Goal: Communication & Community: Share content

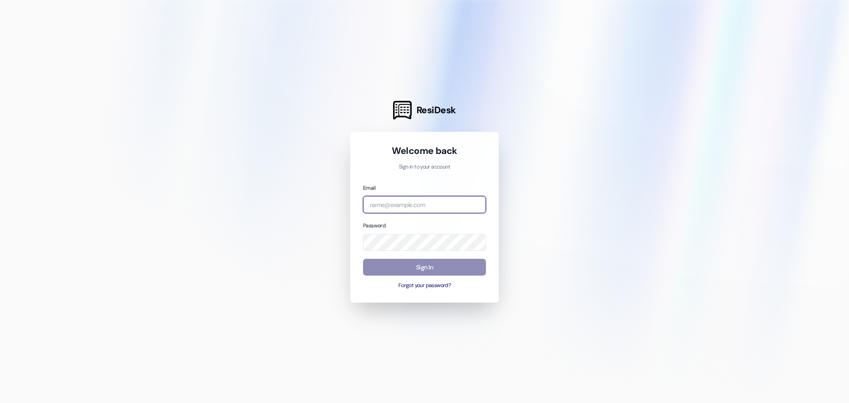
type input "[EMAIL_ADDRESS][DOMAIN_NAME]"
click at [448, 265] on button "Sign In" at bounding box center [424, 267] width 123 height 17
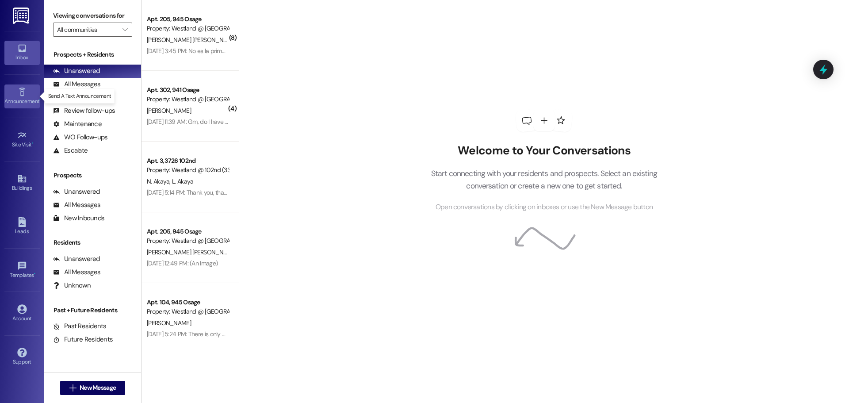
click at [22, 100] on div "Announcement •" at bounding box center [22, 101] width 44 height 9
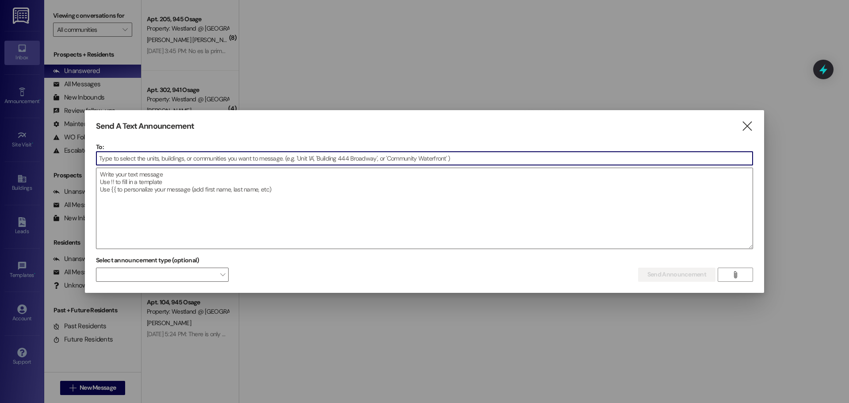
click at [159, 158] on input at bounding box center [424, 158] width 657 height 13
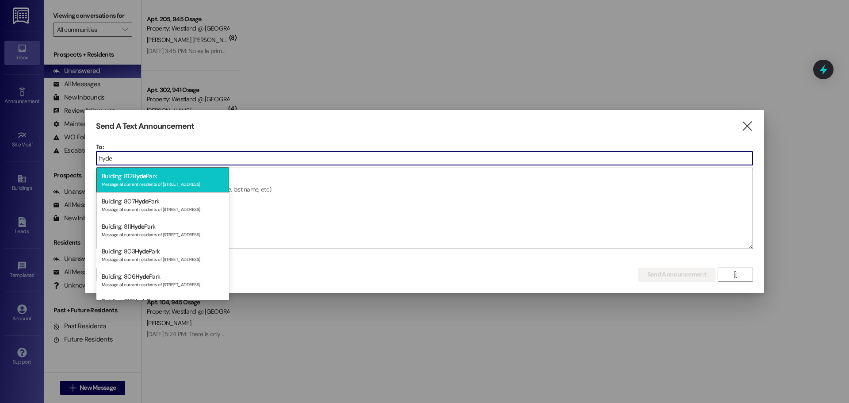
type input "hyde"
click at [177, 179] on div "Building: [STREET_ADDRESS] Message all current residents of [STREET_ADDRESS]" at bounding box center [162, 179] width 133 height 25
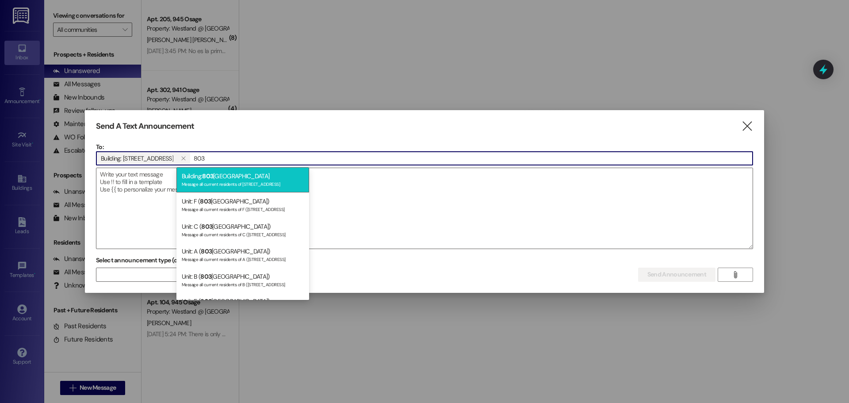
type input "803"
click at [218, 182] on div "Message all current residents of [STREET_ADDRESS]" at bounding box center [243, 184] width 122 height 8
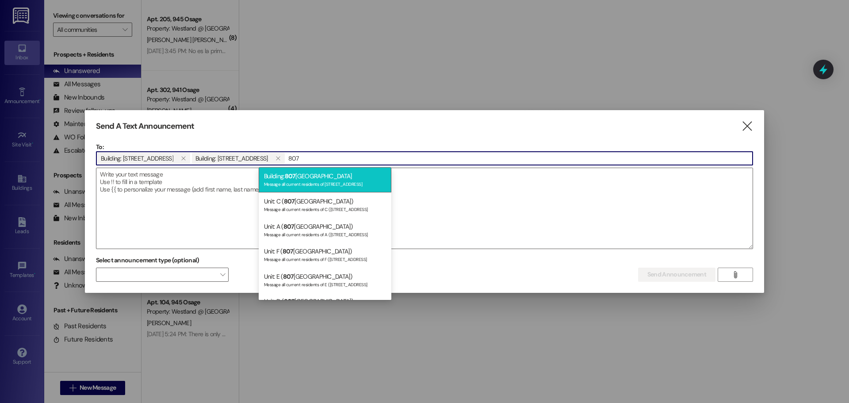
type input "807"
click at [289, 185] on div "Message all current residents of [STREET_ADDRESS]" at bounding box center [325, 184] width 122 height 8
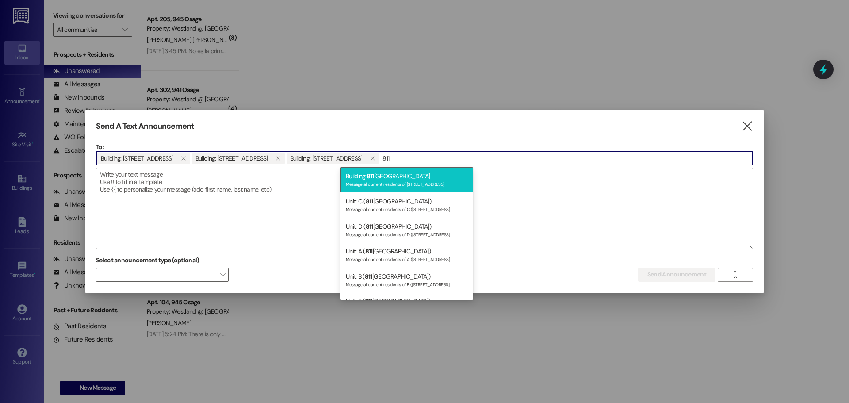
type input "811"
click at [373, 187] on div "Message all current residents of [STREET_ADDRESS]" at bounding box center [407, 184] width 122 height 8
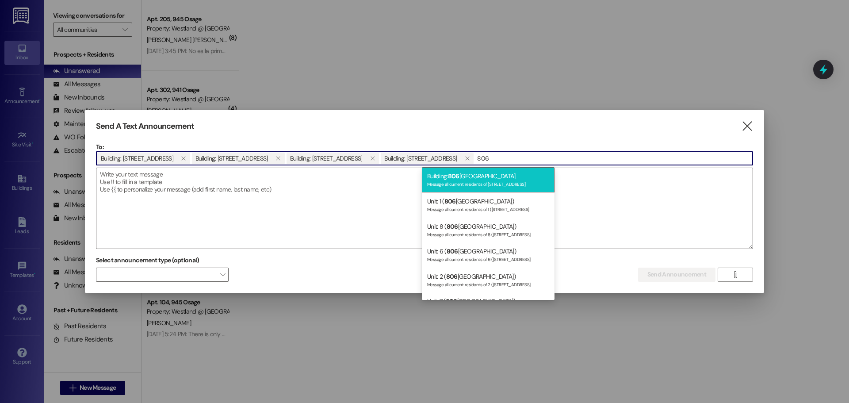
type input "806"
click at [466, 179] on div "Building: [STREET_ADDRESS] Message all current residents of [STREET_ADDRESS]" at bounding box center [488, 179] width 133 height 25
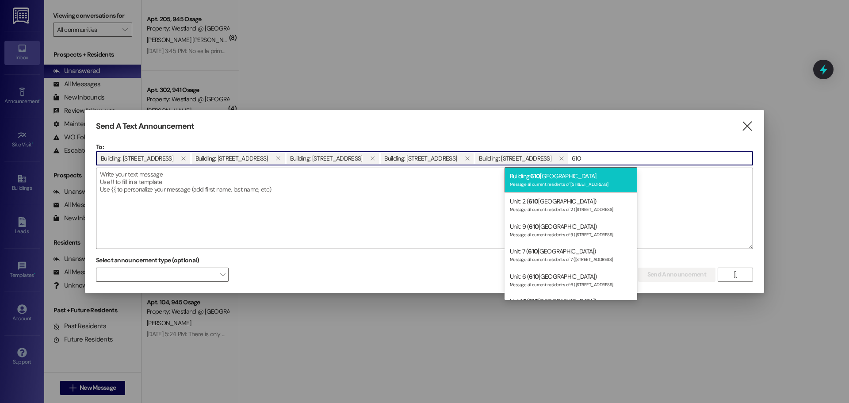
type input "610"
click at [572, 179] on div "Building: [STREET_ADDRESS] Message all current residents of [STREET_ADDRESS]" at bounding box center [571, 179] width 133 height 25
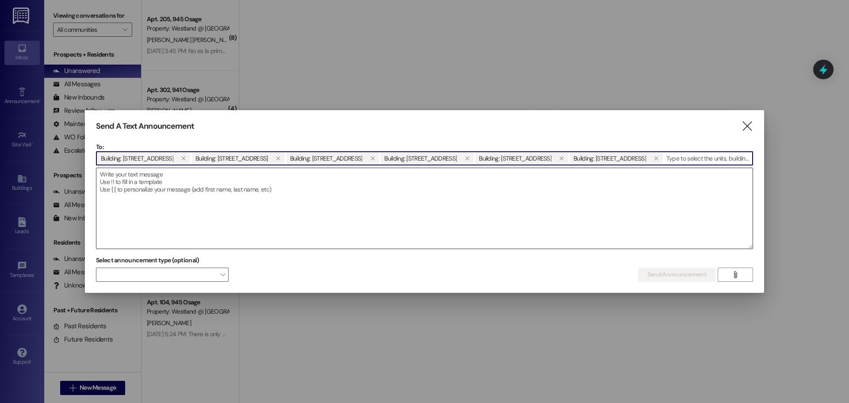
click at [138, 181] on textarea at bounding box center [424, 208] width 657 height 81
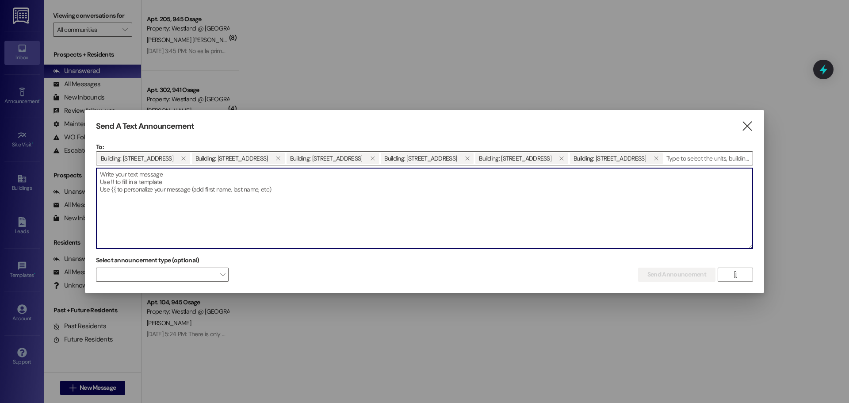
paste textarea "Exciting news! We have a part-time [PERSON_NAME] position open to help keep our…"
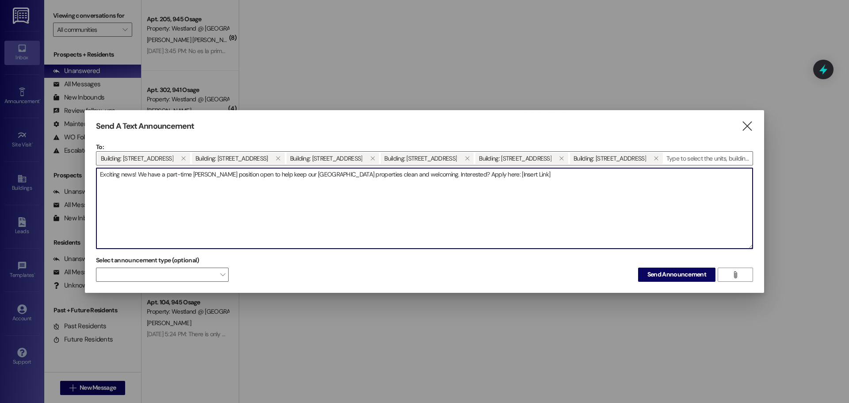
click at [102, 173] on textarea "Exciting news! We have a part-time [PERSON_NAME] position open to help keep our…" at bounding box center [424, 208] width 657 height 81
click at [567, 177] on textarea "Hello [GEOGRAPHIC_DATA] Residents. Exciting news! We have a part-time [PERSON_N…" at bounding box center [424, 208] width 657 height 81
paste textarea "[URL][DOMAIN_NAME]"
click at [234, 174] on textarea "Hello [GEOGRAPHIC_DATA] Residents. Exciting news! We have a part-time [PERSON_N…" at bounding box center [424, 208] width 657 height 81
type textarea "Hello [GEOGRAPHIC_DATA] Residents. Exciting news! We have a part-time [PERSON_N…"
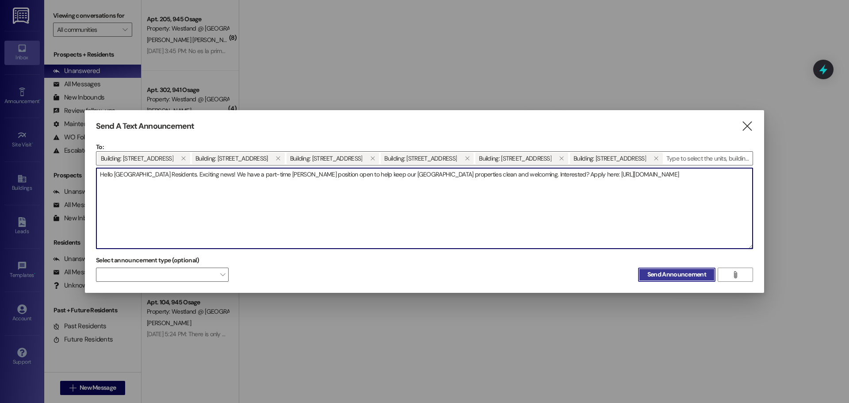
click at [676, 275] on span "Send Announcement" at bounding box center [677, 274] width 59 height 9
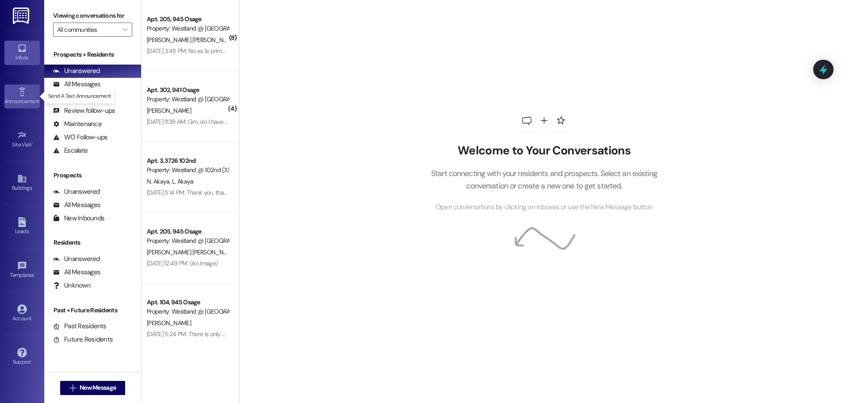
click at [30, 94] on link "Announcement •" at bounding box center [21, 97] width 35 height 24
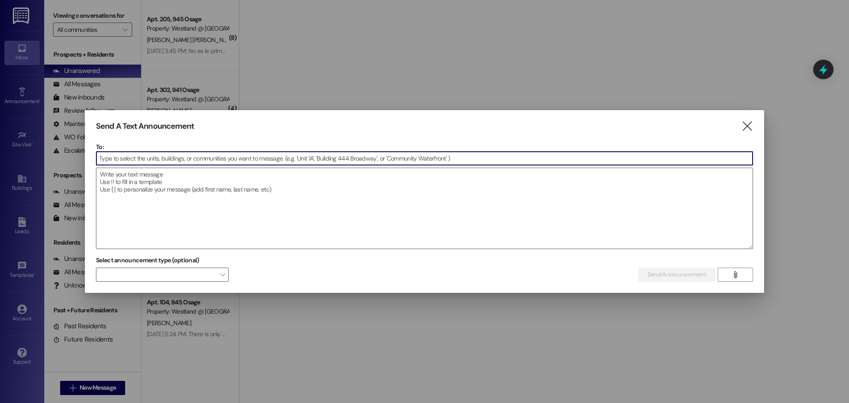
click at [218, 157] on input at bounding box center [424, 158] width 657 height 13
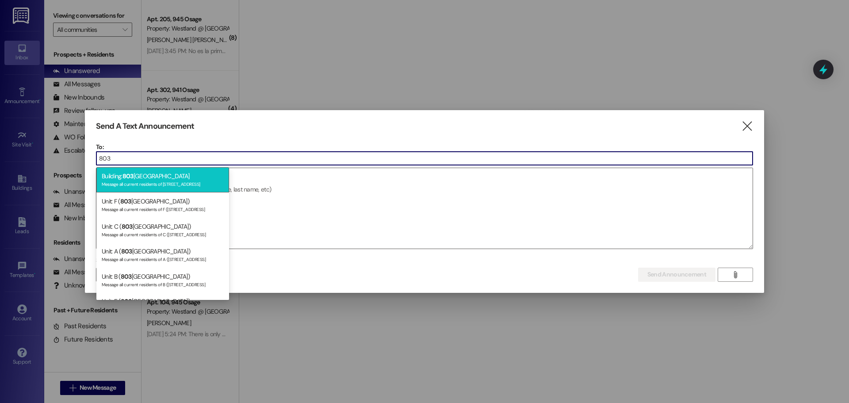
type input "803"
click at [192, 181] on div "Message all current residents of [STREET_ADDRESS]" at bounding box center [163, 184] width 122 height 8
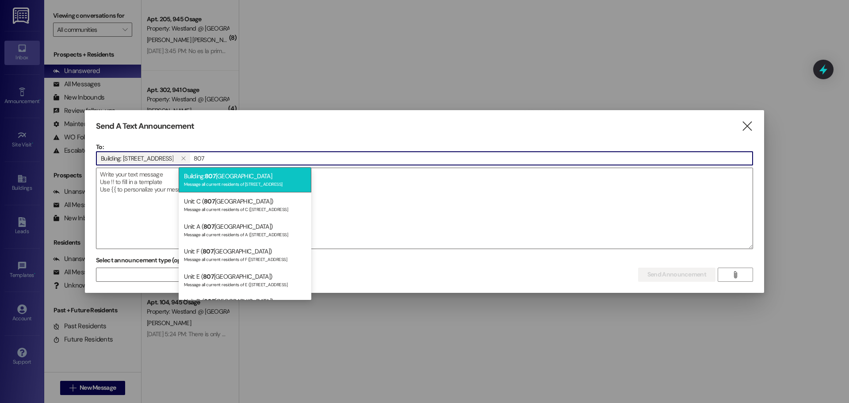
type input "807"
click at [220, 177] on div "Building: [STREET_ADDRESS] Message all current residents of [STREET_ADDRESS]" at bounding box center [245, 179] width 133 height 25
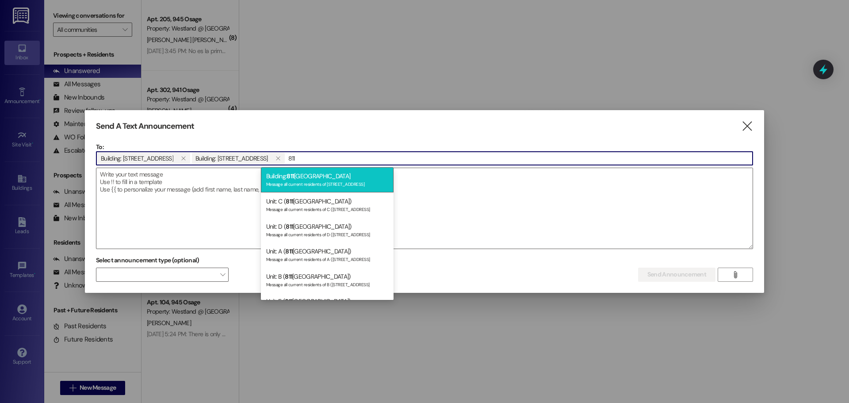
type input "811"
click at [302, 185] on div "Message all current residents of [STREET_ADDRESS]" at bounding box center [327, 184] width 122 height 8
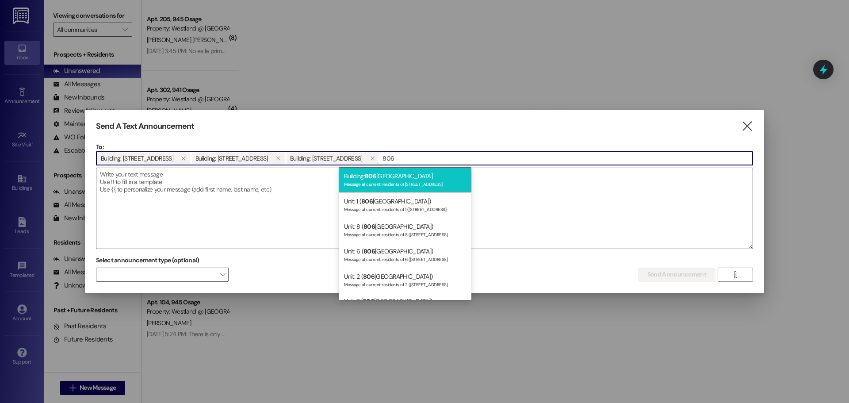
type input "806"
click at [365, 184] on div "Message all current residents of [STREET_ADDRESS]" at bounding box center [405, 184] width 122 height 8
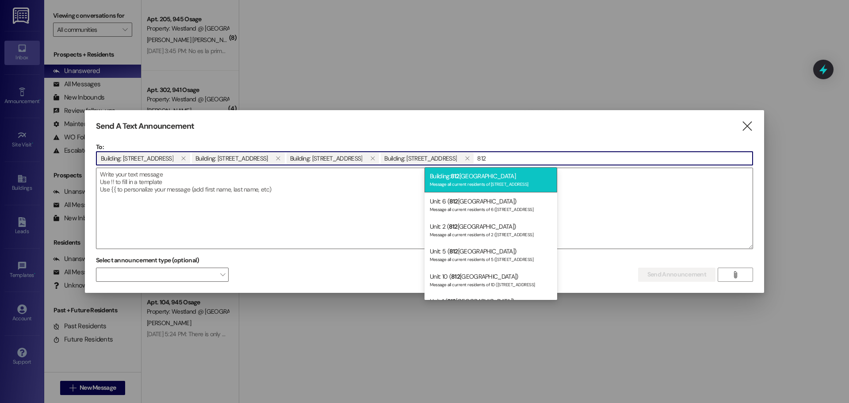
type input "812"
click at [464, 181] on div "Message all current residents of [STREET_ADDRESS]" at bounding box center [491, 184] width 122 height 8
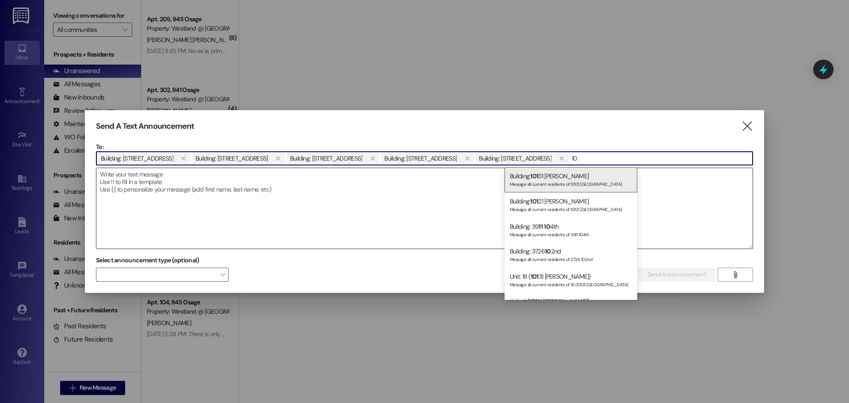
type input "1"
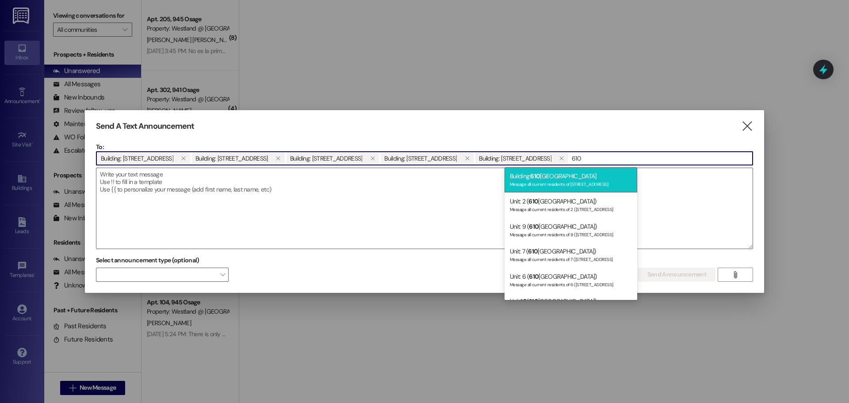
type input "610"
click at [545, 180] on div "Building: [STREET_ADDRESS] Message all current residents of [STREET_ADDRESS]" at bounding box center [571, 179] width 133 height 25
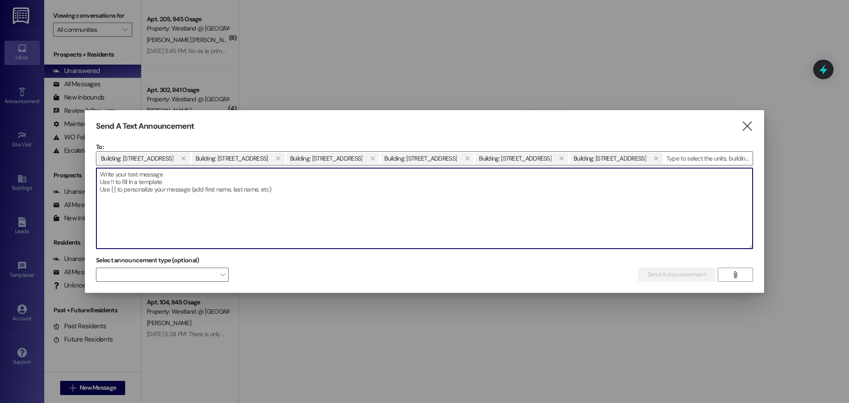
click at [158, 192] on textarea at bounding box center [424, 208] width 657 height 81
paste textarea "¡Buenas noticias! Tenemos disponible una posición [PERSON_NAME] de medio tiempo…"
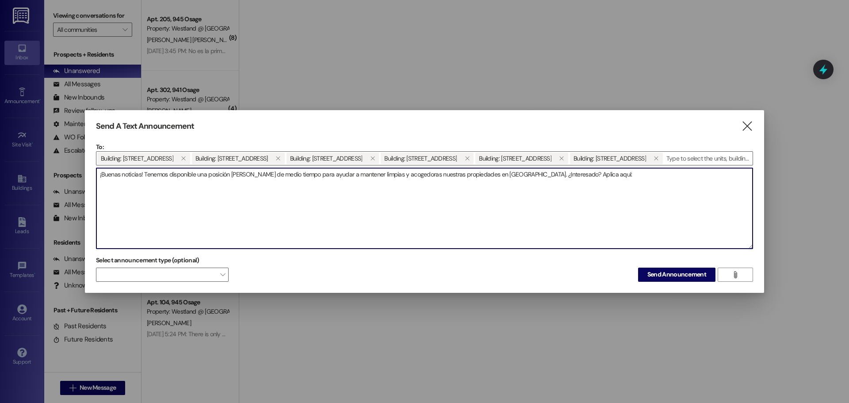
click at [100, 176] on textarea "¡Buenas noticias! Tenemos disponible una posición [PERSON_NAME] de medio tiempo…" at bounding box center [424, 208] width 657 height 81
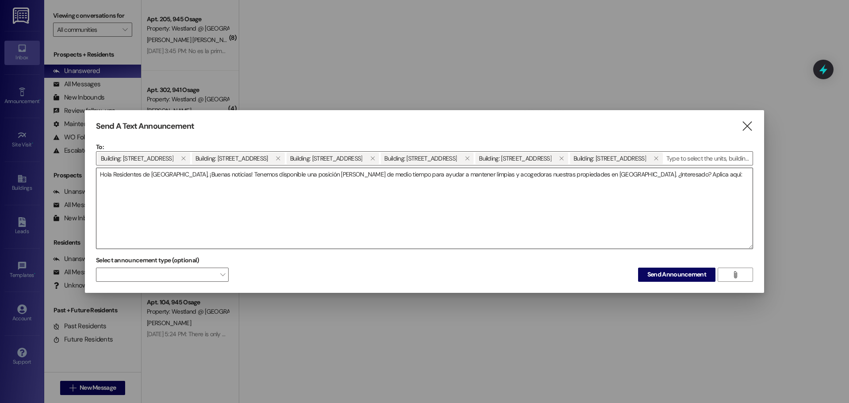
click at [680, 170] on textarea "Hola Residentes de [GEOGRAPHIC_DATA], ¡Buenas noticias! Tenemos disponible una …" at bounding box center [424, 208] width 657 height 81
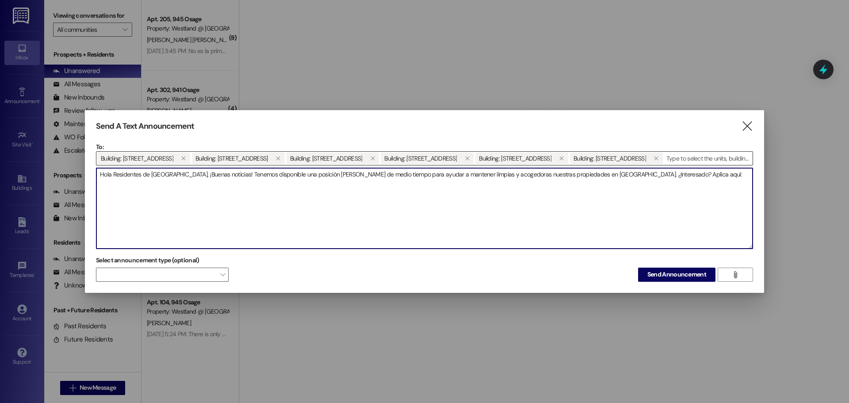
paste textarea "[URL][DOMAIN_NAME]"
type textarea "Hola Residentes de [GEOGRAPHIC_DATA], ¡Buenas noticias! Tenemos disponible una …"
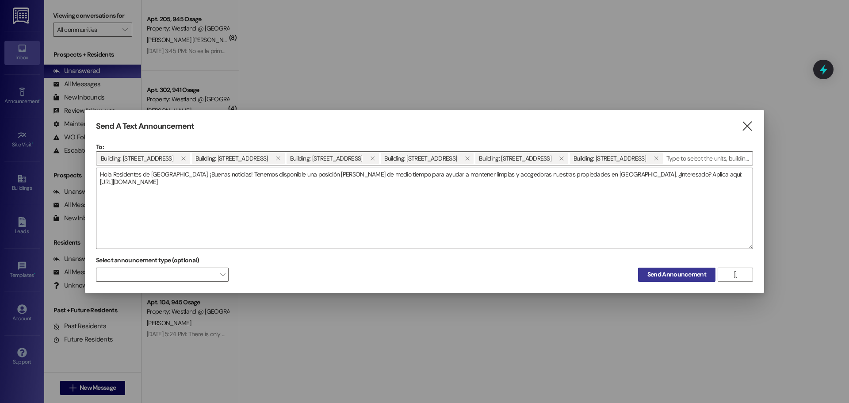
click at [671, 274] on span "Send Announcement" at bounding box center [677, 274] width 59 height 9
